Goal: Task Accomplishment & Management: Manage account settings

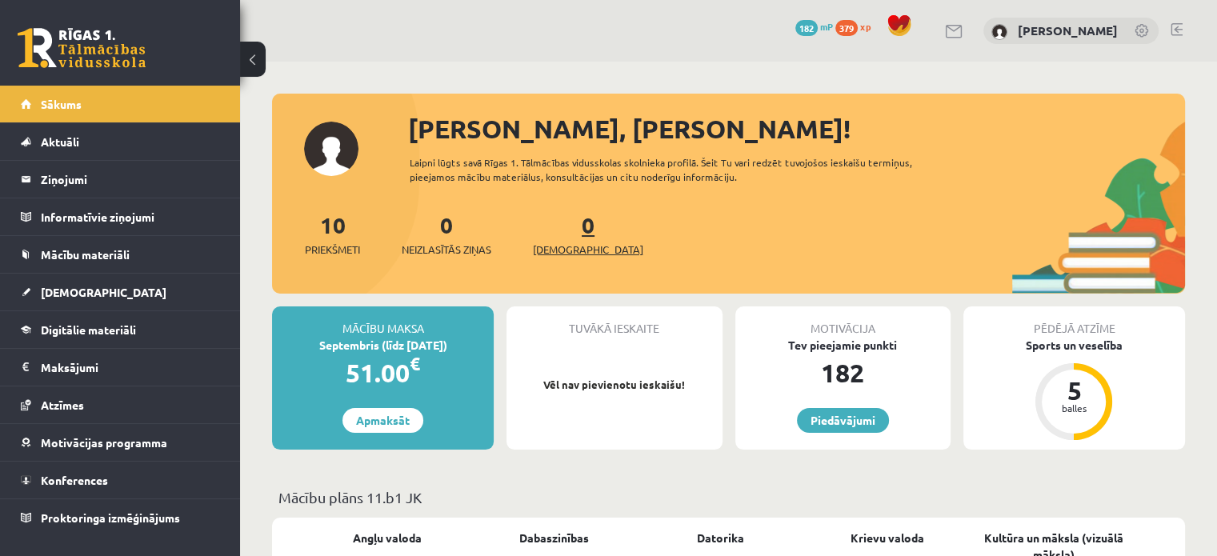
click at [563, 233] on link "0 [DEMOGRAPHIC_DATA]" at bounding box center [588, 233] width 110 height 47
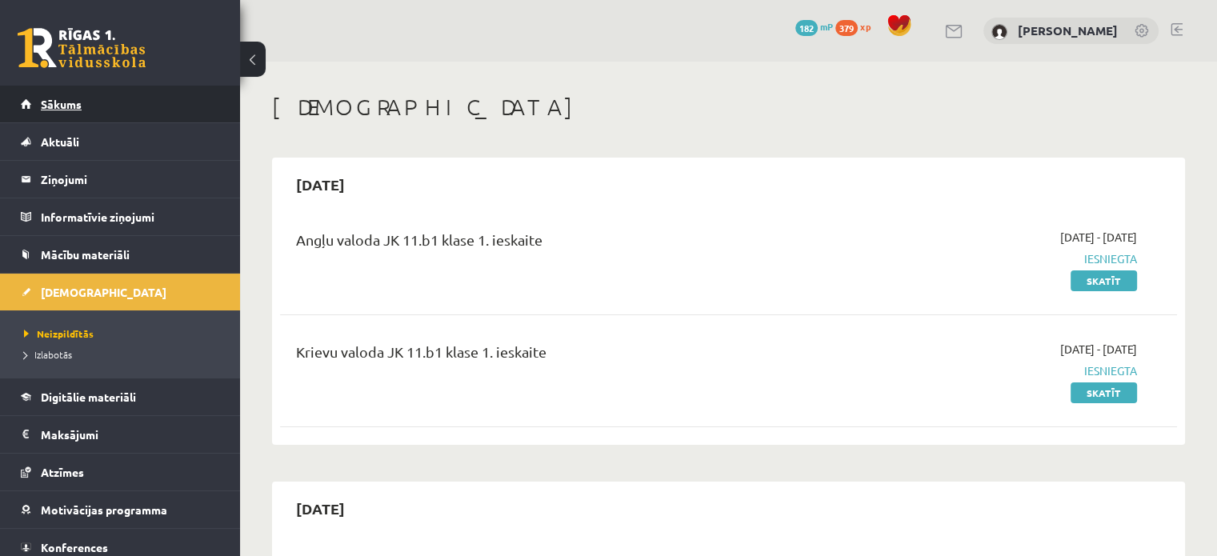
click at [73, 115] on link "Sākums" at bounding box center [120, 104] width 199 height 37
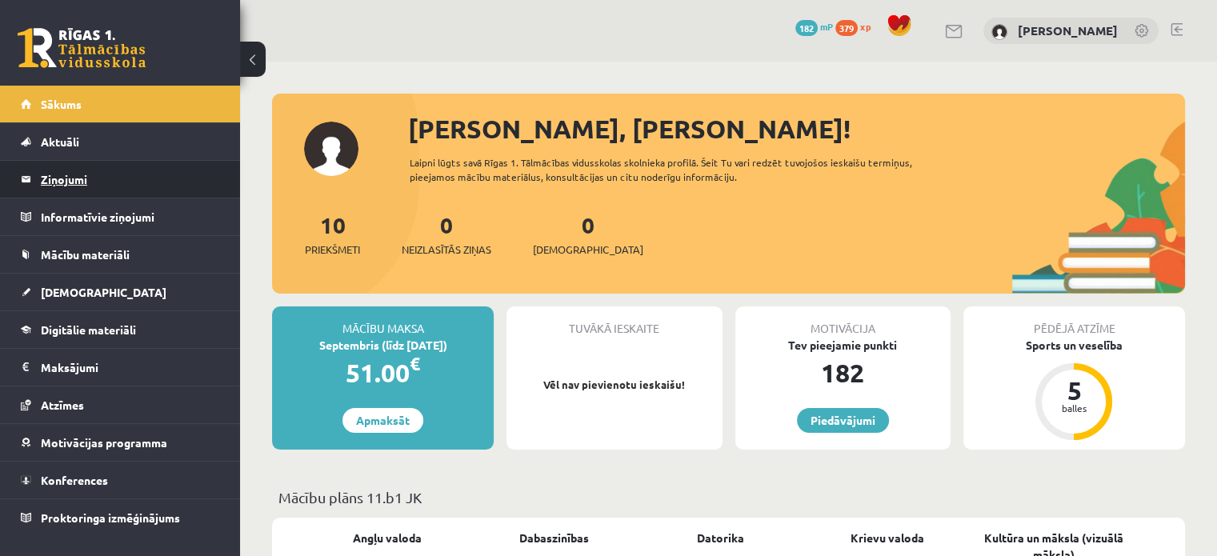
click at [86, 182] on legend "Ziņojumi 0" at bounding box center [130, 179] width 179 height 37
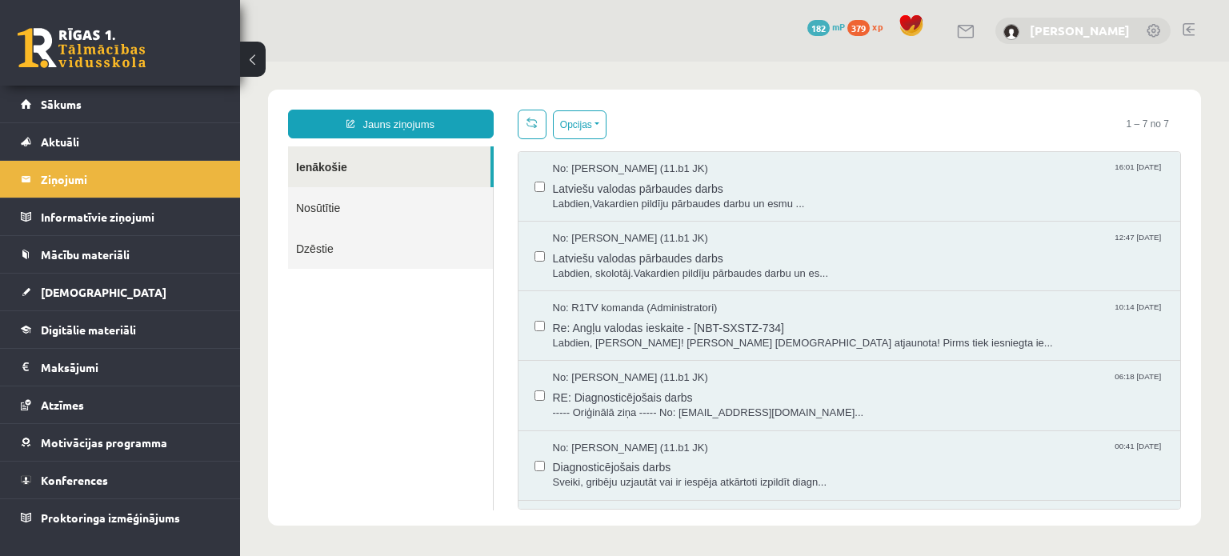
click at [1075, 30] on link "[PERSON_NAME]" at bounding box center [1080, 30] width 100 height 16
